Goal: Task Accomplishment & Management: Complete application form

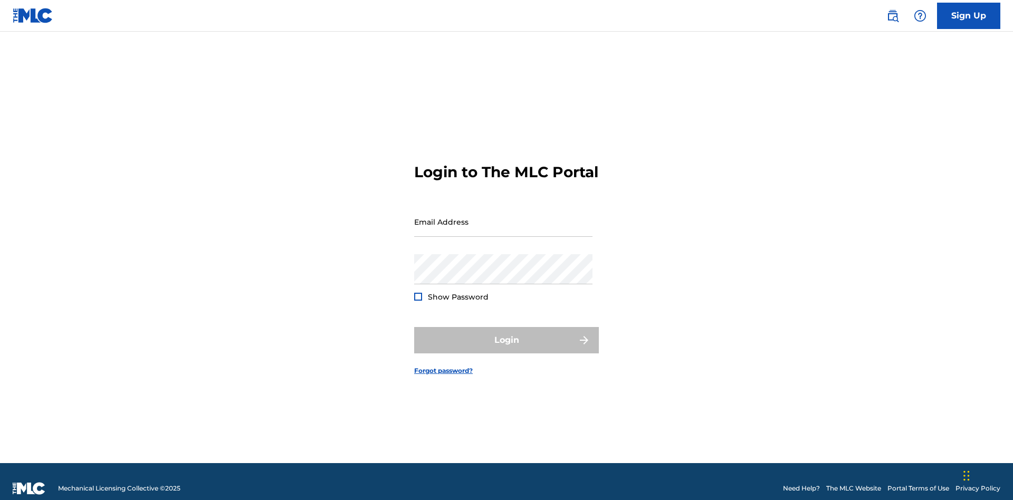
scroll to position [14, 0]
click at [969, 15] on link "Sign Up" at bounding box center [968, 16] width 63 height 26
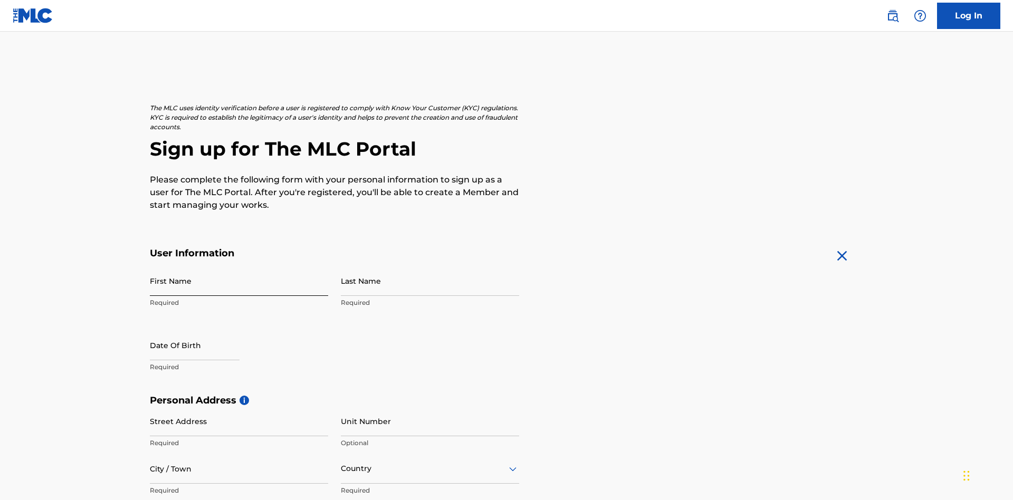
click at [239, 266] on input "First Name" at bounding box center [239, 281] width 178 height 30
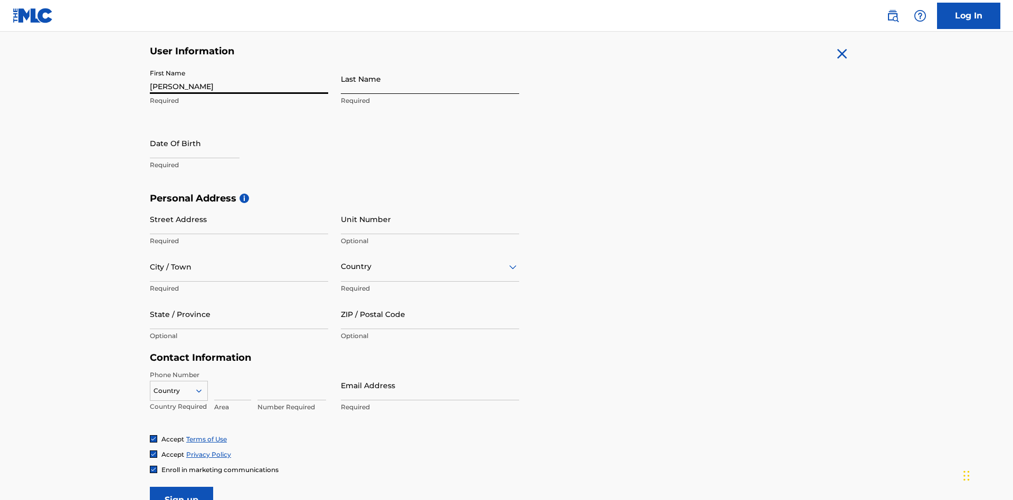
type input "[PERSON_NAME]"
click at [430, 79] on input "Last Name" at bounding box center [430, 79] width 178 height 30
type input "Ribble"
click at [203, 128] on input "text" at bounding box center [195, 143] width 90 height 30
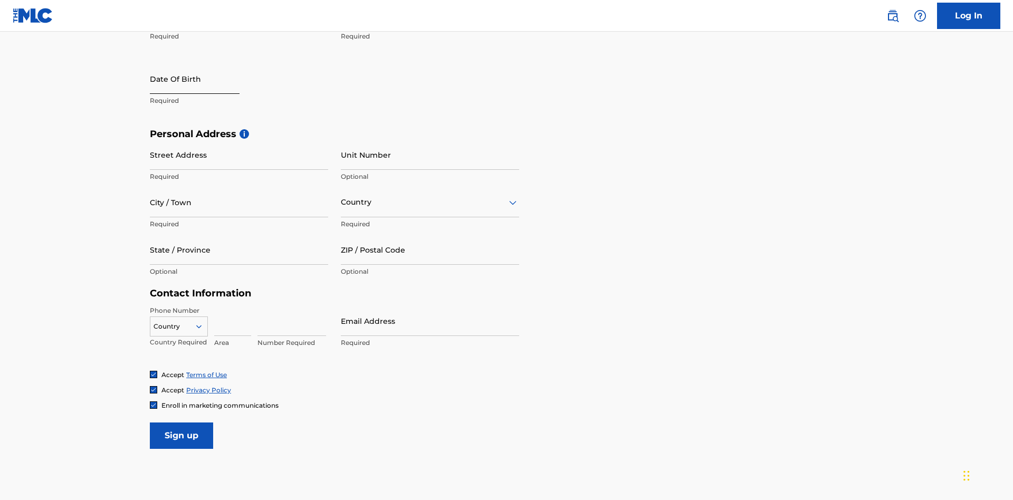
select select "8"
select select "2025"
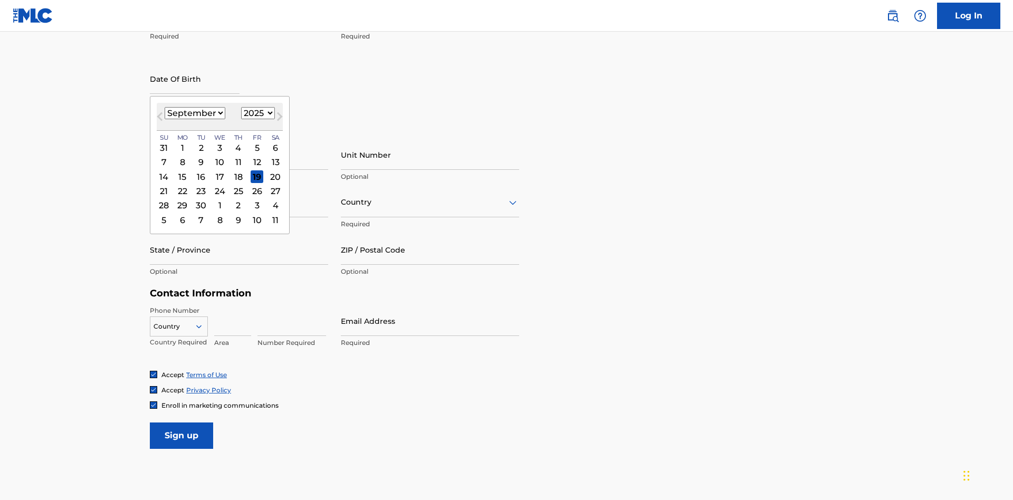
click at [194, 113] on select "January February March April May June July August September October November De…" at bounding box center [195, 113] width 61 height 12
select select "0"
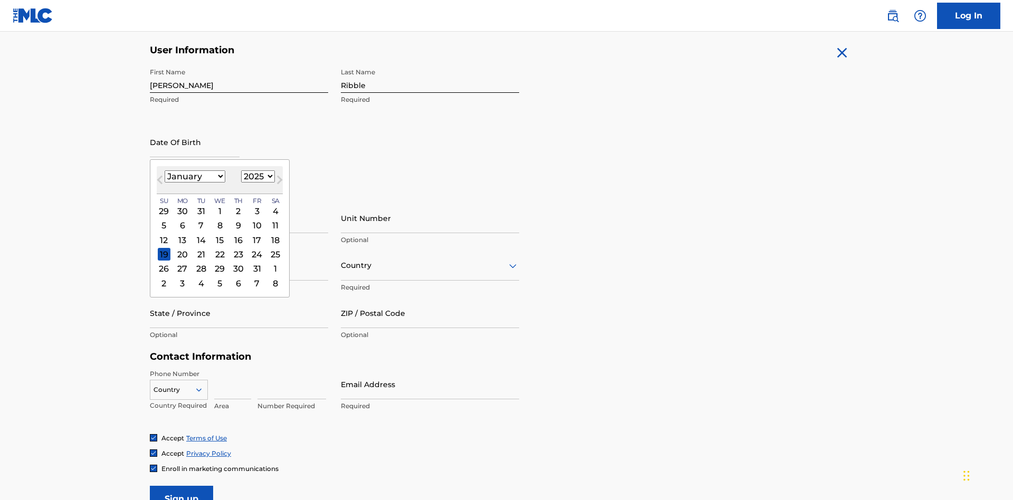
click at [257, 176] on select "1900 1901 1902 1903 1904 1905 1906 1907 1908 1909 1910 1911 1912 1913 1914 1915…" at bounding box center [258, 176] width 34 height 12
select select "1985"
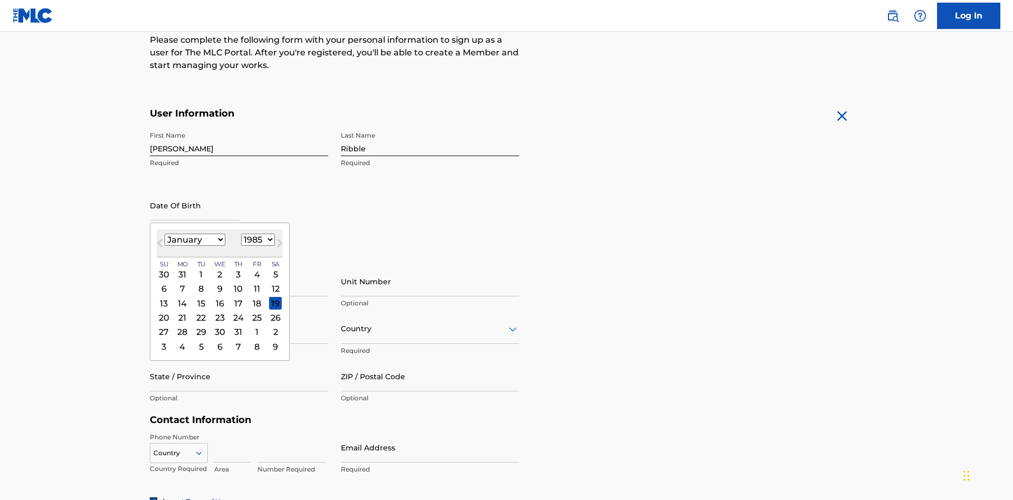
click at [257, 240] on select "1900 1901 1902 1903 1904 1905 1906 1907 1908 1909 1910 1911 1912 1913 1914 1915…" at bounding box center [258, 240] width 34 height 12
click at [201, 283] on div "8" at bounding box center [201, 289] width 13 height 13
type input "January 8 1985"
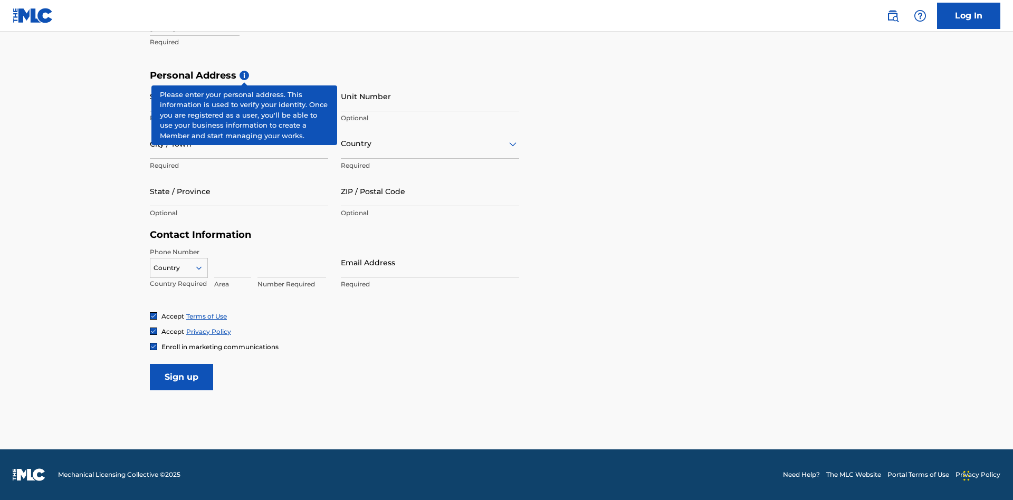
click at [239, 96] on input "Street Address" at bounding box center [239, 96] width 178 height 30
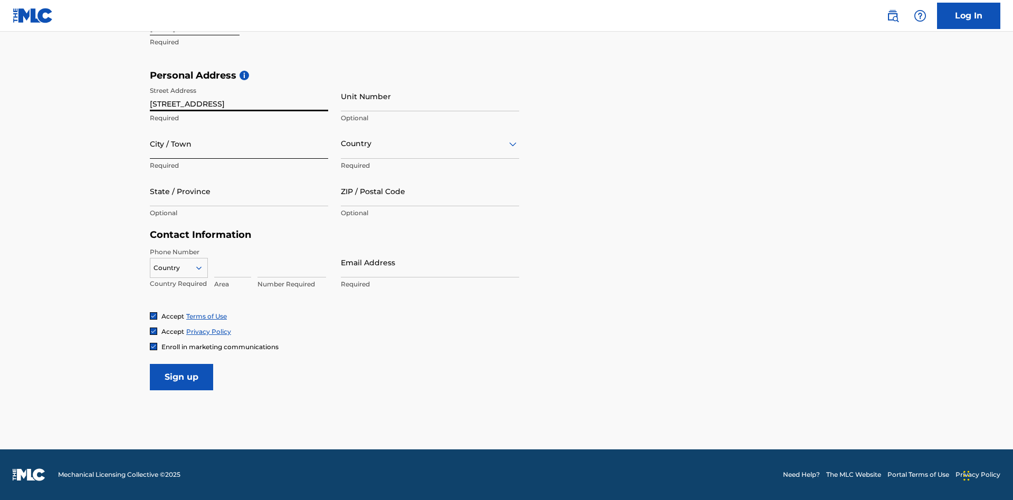
type input "9909 Elks Run Rd"
click at [239, 144] on input "City / Town" at bounding box center [239, 144] width 178 height 30
type input "Roseville"
click at [341, 144] on input "text" at bounding box center [342, 143] width 2 height 11
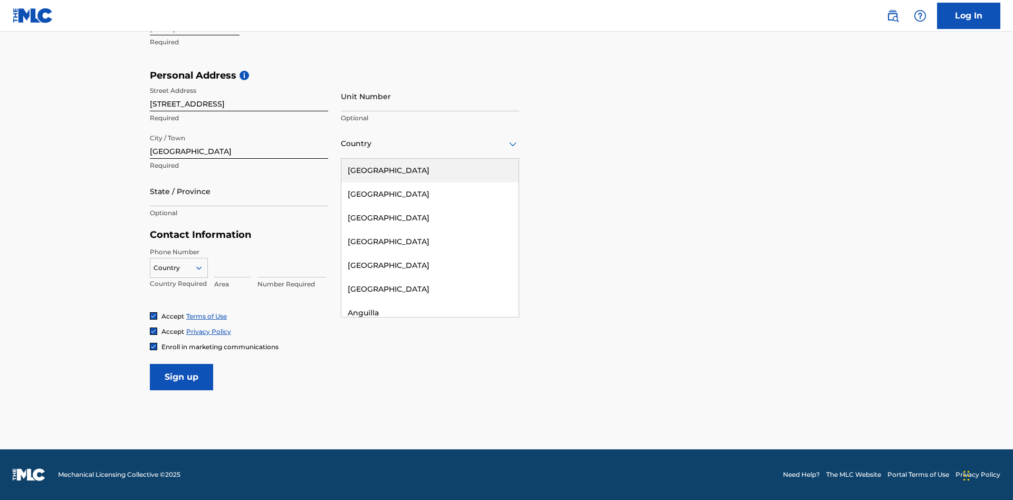
click at [430, 170] on div "United States" at bounding box center [429, 171] width 177 height 24
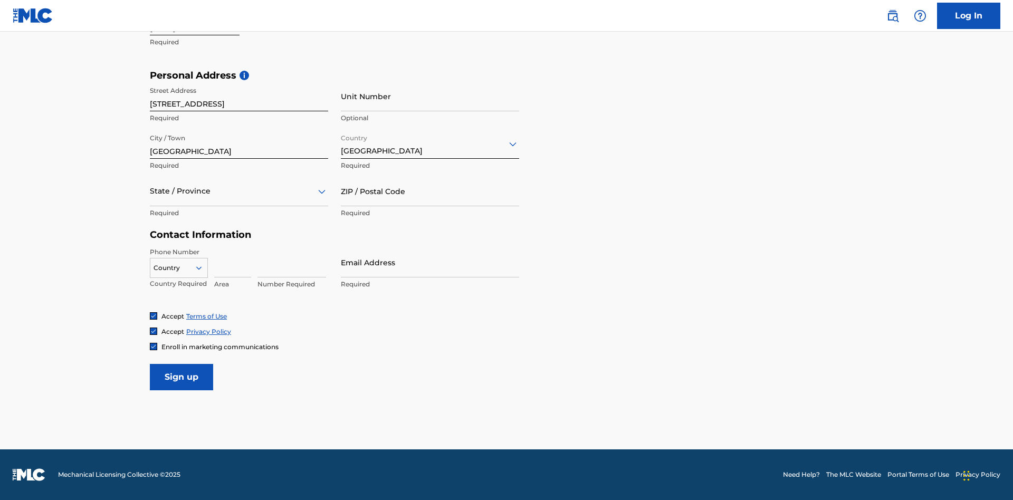
click at [239, 191] on div at bounding box center [239, 191] width 178 height 13
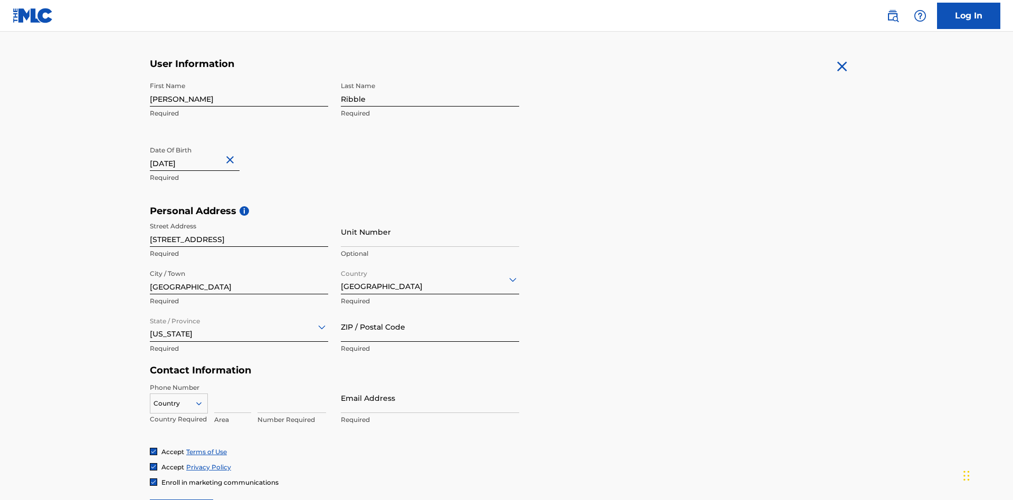
click at [430, 312] on input "ZIP / Postal Code" at bounding box center [430, 327] width 178 height 30
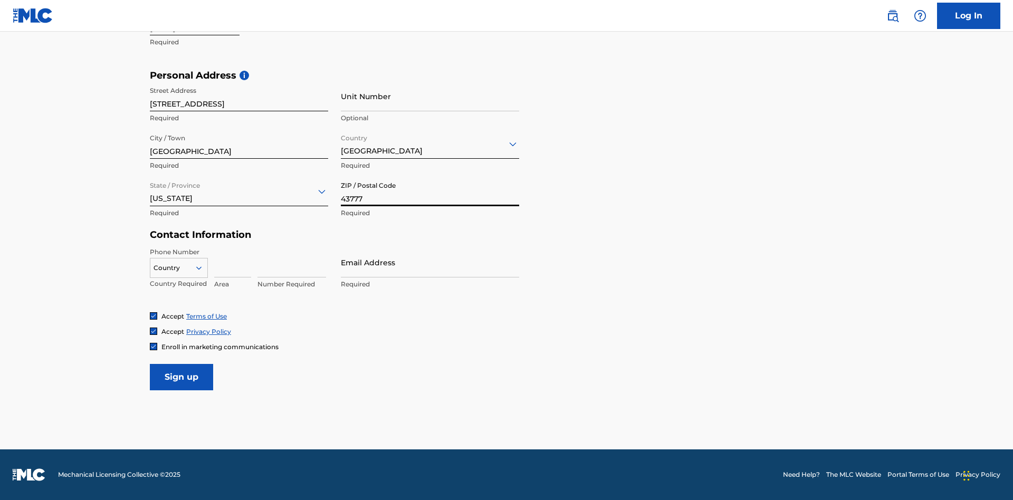
type input "43777"
click at [203, 268] on icon at bounding box center [199, 268] width 10 height 10
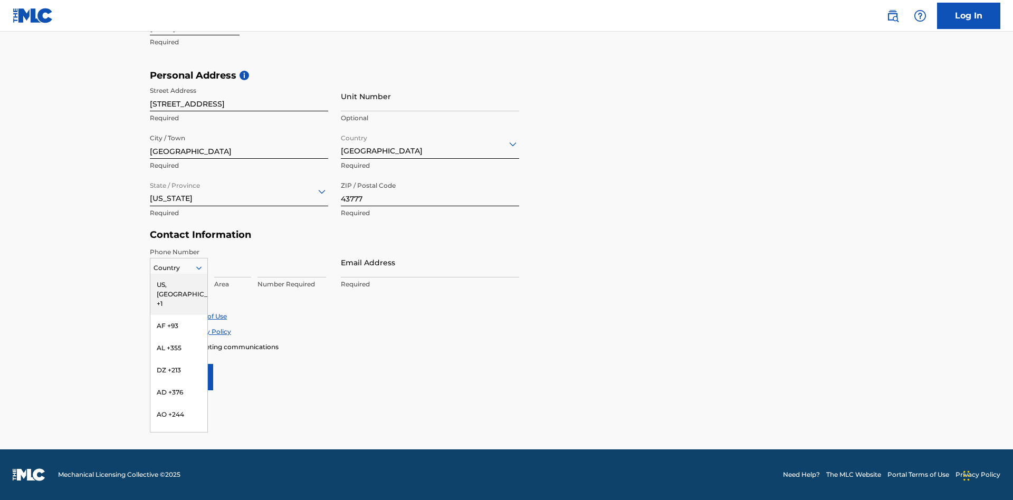
click at [179, 284] on div "US, CA +1" at bounding box center [178, 294] width 57 height 41
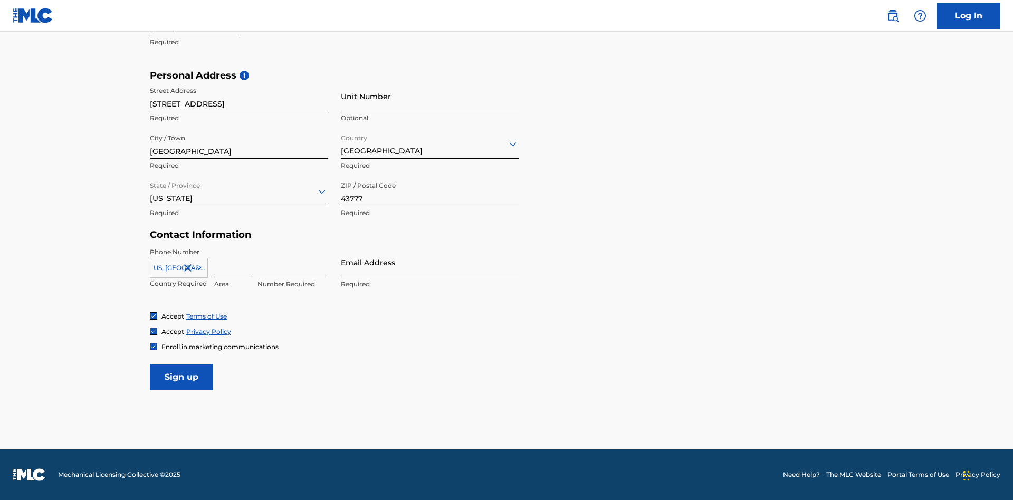
click at [233, 262] on input at bounding box center [232, 263] width 37 height 30
type input "740"
click at [292, 262] on input at bounding box center [292, 263] width 69 height 30
type input "8086351"
click at [430, 262] on input "Email Address" at bounding box center [430, 263] width 178 height 30
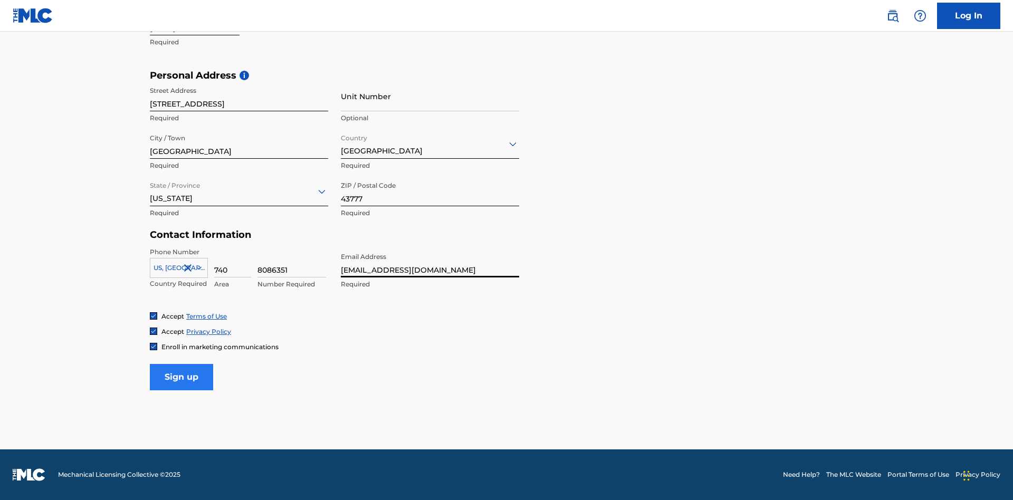
type input "744f1935-0784-45c1-b97b-0354f5d8e302@mailslurp.biz"
click at [182, 377] on input "Sign up" at bounding box center [181, 377] width 63 height 26
